Goal: Information Seeking & Learning: Understand process/instructions

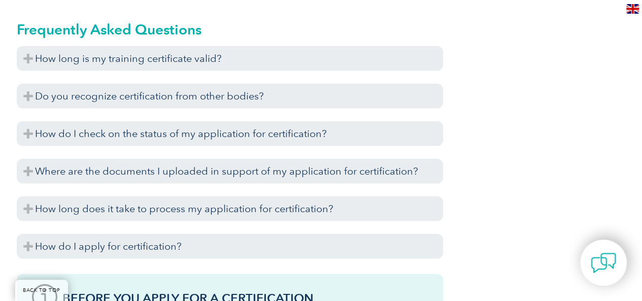
scroll to position [1197, 0]
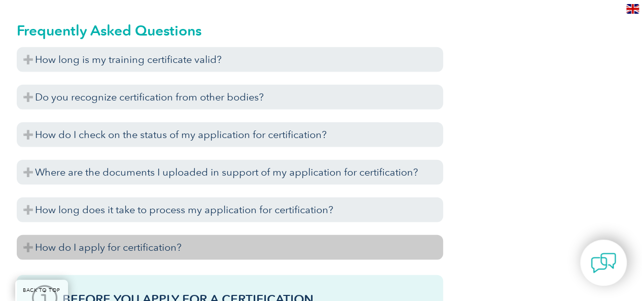
click at [226, 241] on h3 "How do I apply for certification?" at bounding box center [230, 247] width 426 height 25
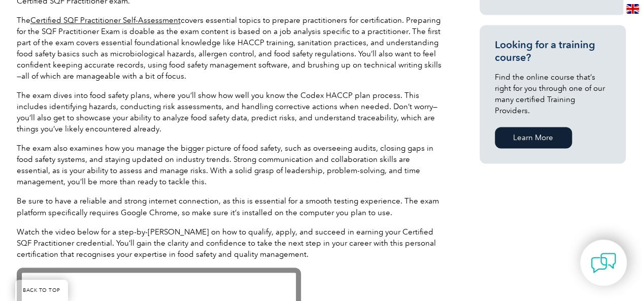
scroll to position [629, 0]
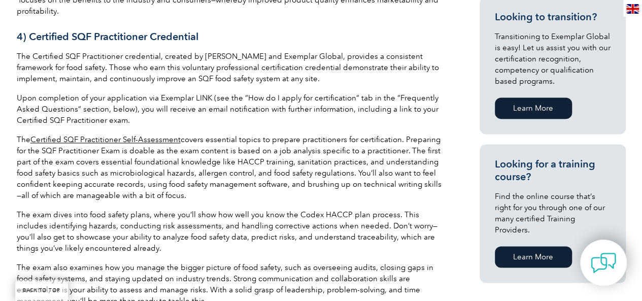
click at [132, 139] on link "Certified SQF Practitioner Self-Assessment" at bounding box center [105, 139] width 150 height 9
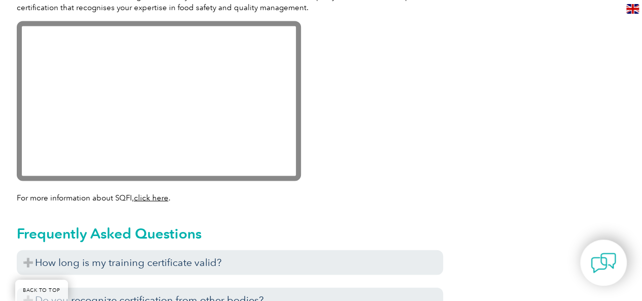
scroll to position [1075, 0]
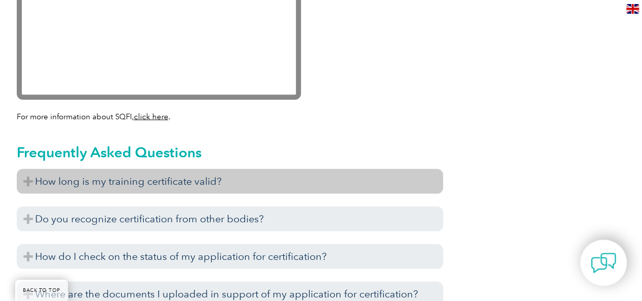
click at [118, 184] on h3 "How long is my training certificate valid?" at bounding box center [230, 181] width 426 height 25
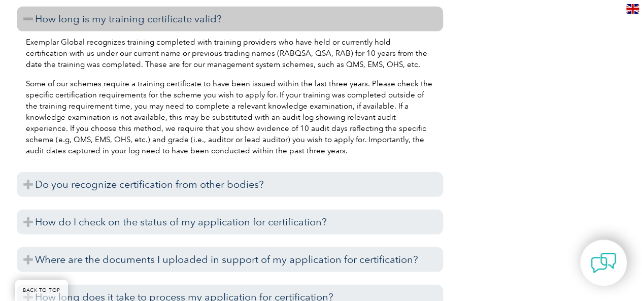
scroll to position [1298, 0]
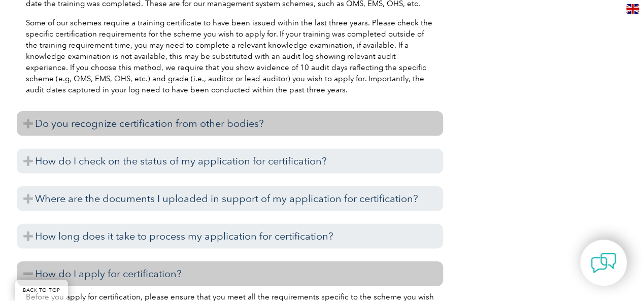
click at [352, 122] on h3 "Do you recognize certification from other bodies?" at bounding box center [230, 123] width 426 height 25
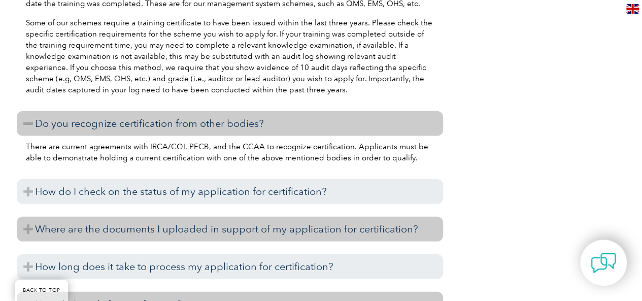
click at [333, 231] on h3 "Where are the documents I uploaded in support of my application for certificati…" at bounding box center [230, 229] width 426 height 25
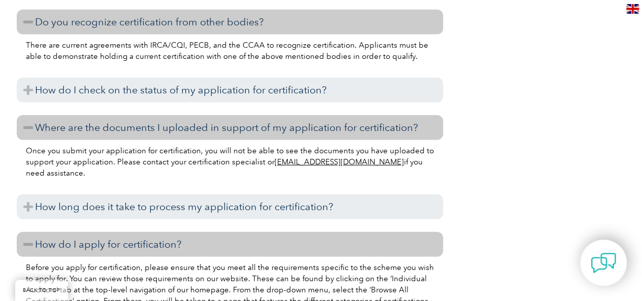
scroll to position [1420, 0]
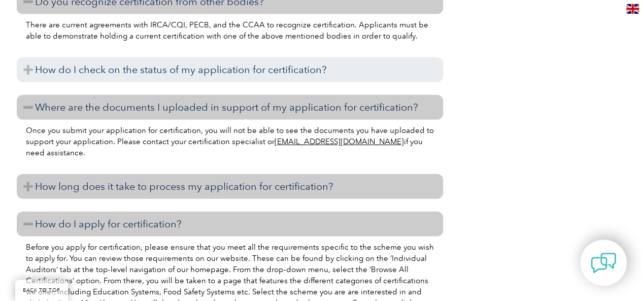
click at [380, 185] on h3 "How long does it take to process my application for certification?" at bounding box center [230, 186] width 426 height 25
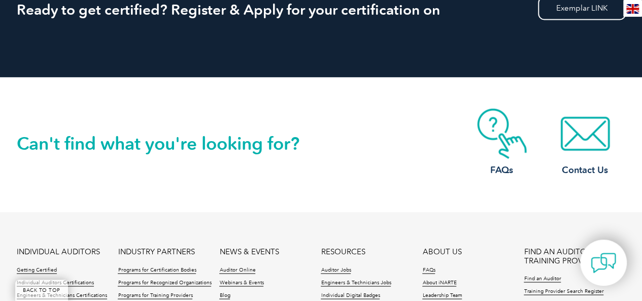
scroll to position [2800, 0]
